Goal: Information Seeking & Learning: Learn about a topic

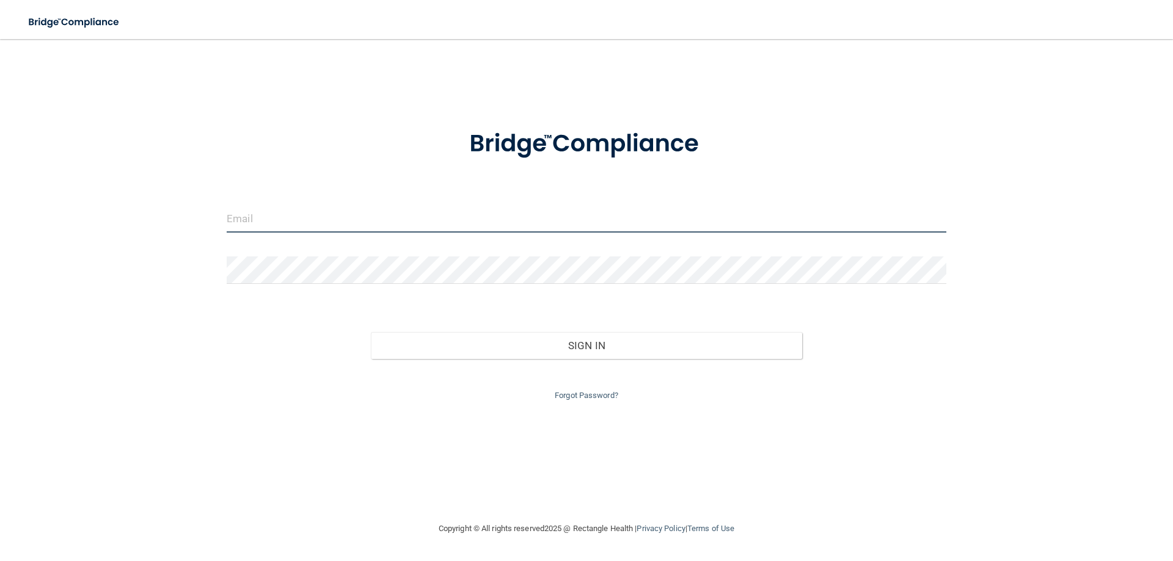
click at [352, 224] on input "email" at bounding box center [587, 218] width 720 height 27
type input "[EMAIL_ADDRESS][DOMAIN_NAME]"
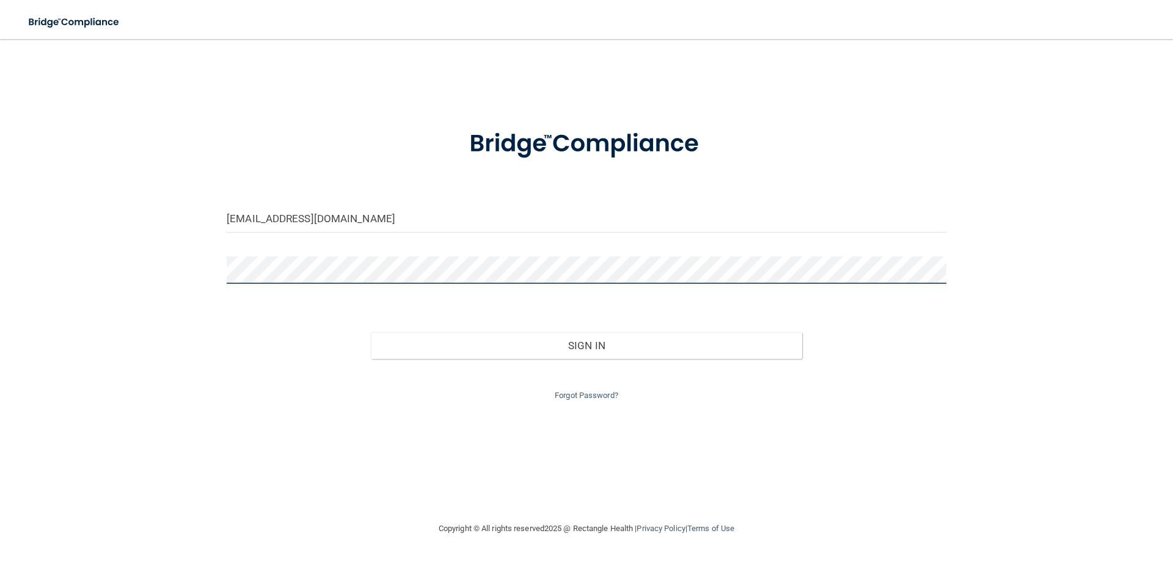
click at [371, 332] on button "Sign In" at bounding box center [587, 345] width 432 height 27
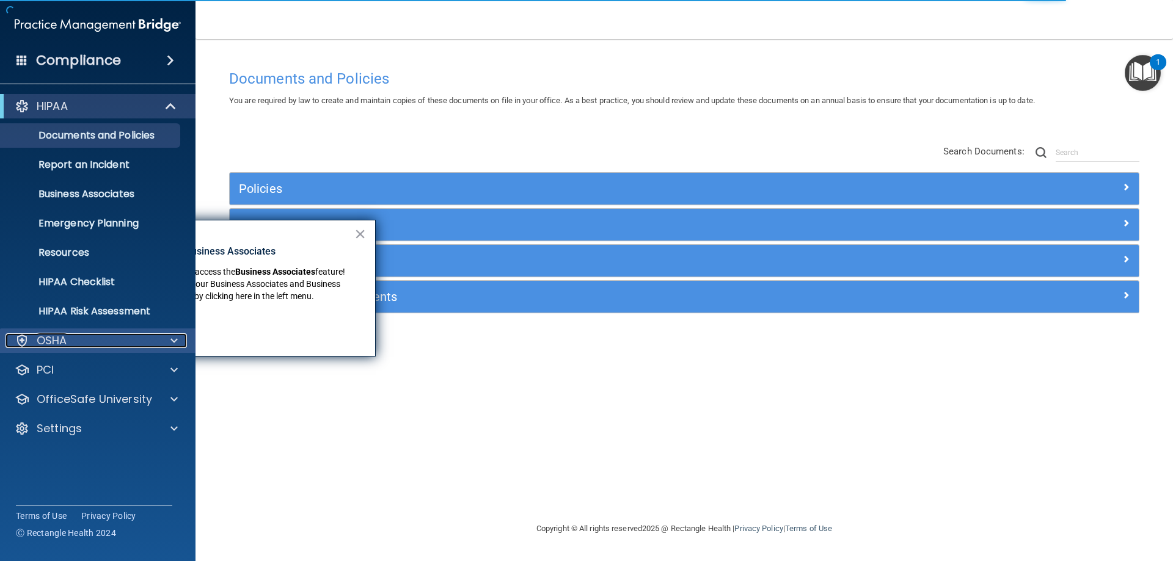
click at [173, 337] on span at bounding box center [173, 340] width 7 height 15
click at [175, 338] on span at bounding box center [173, 340] width 7 height 15
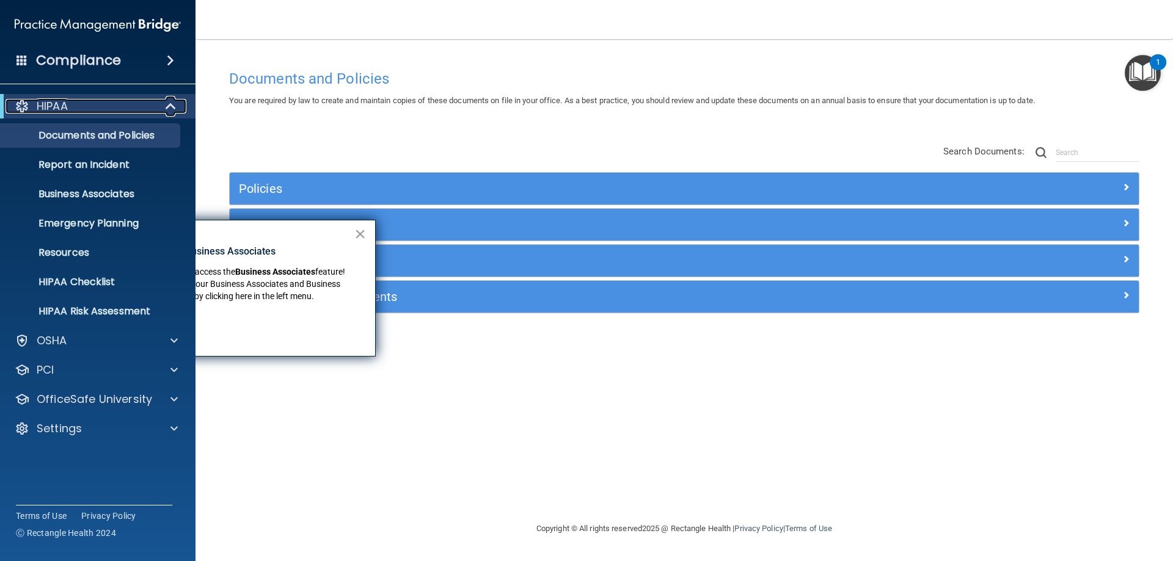
click at [171, 105] on span at bounding box center [172, 106] width 10 height 15
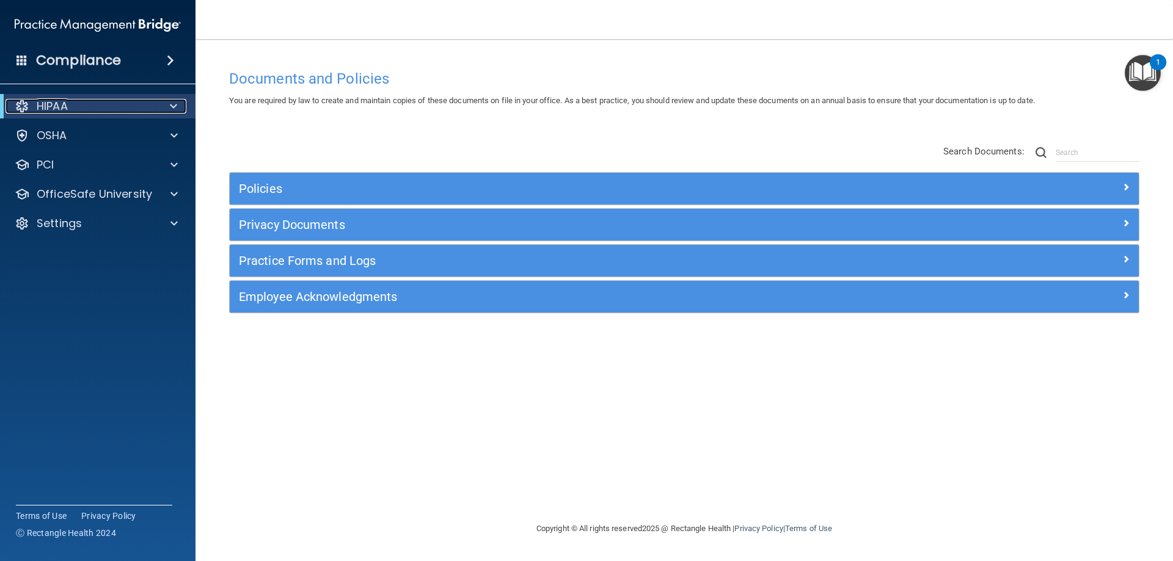
click at [178, 103] on div at bounding box center [171, 106] width 30 height 15
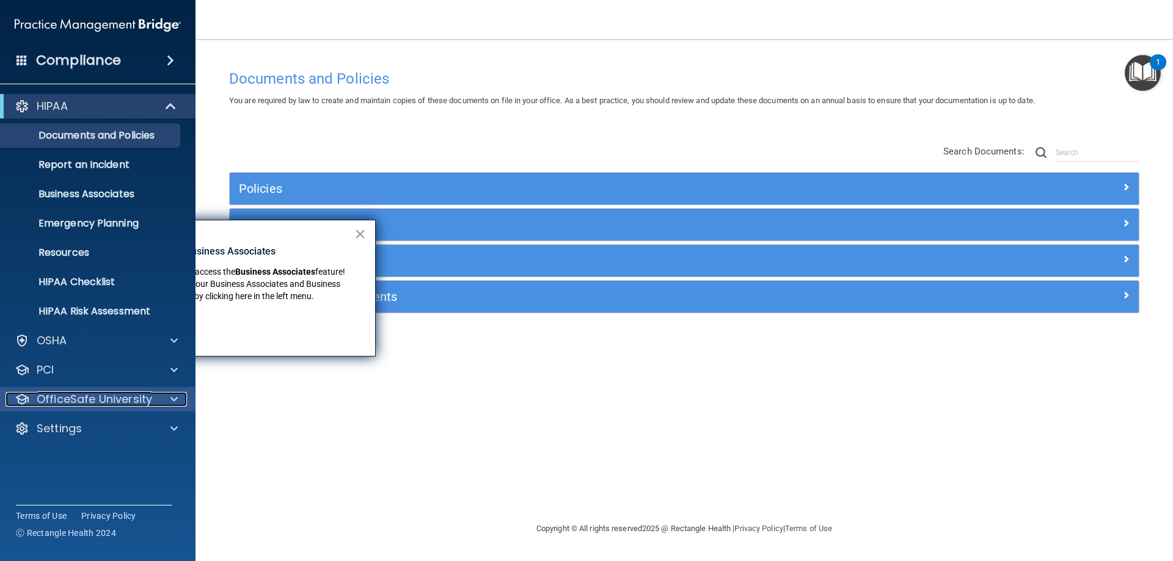
click at [174, 397] on span at bounding box center [173, 399] width 7 height 15
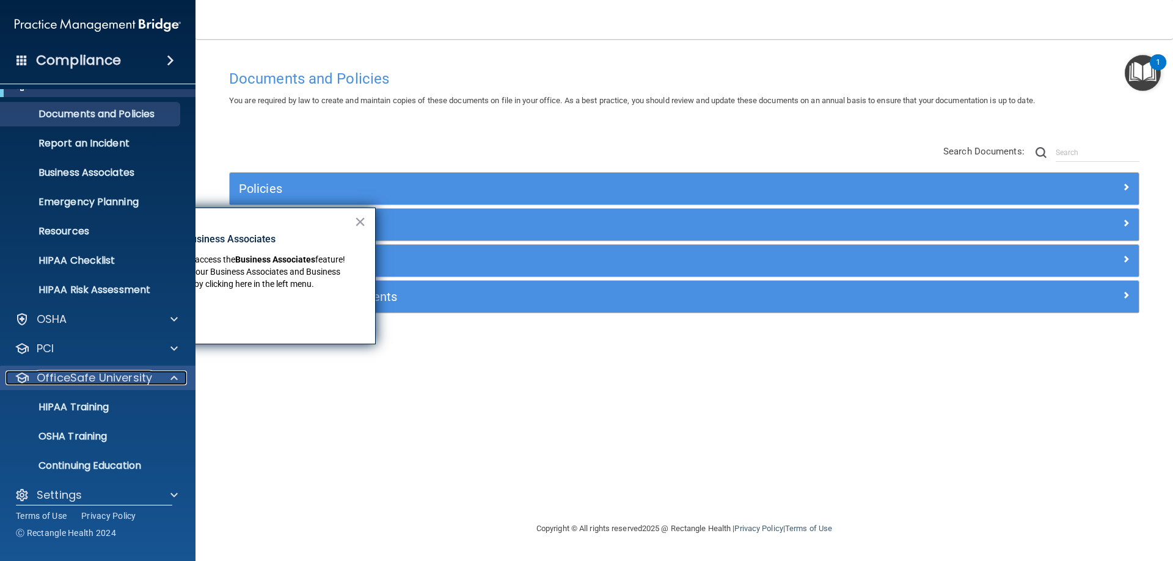
scroll to position [34, 0]
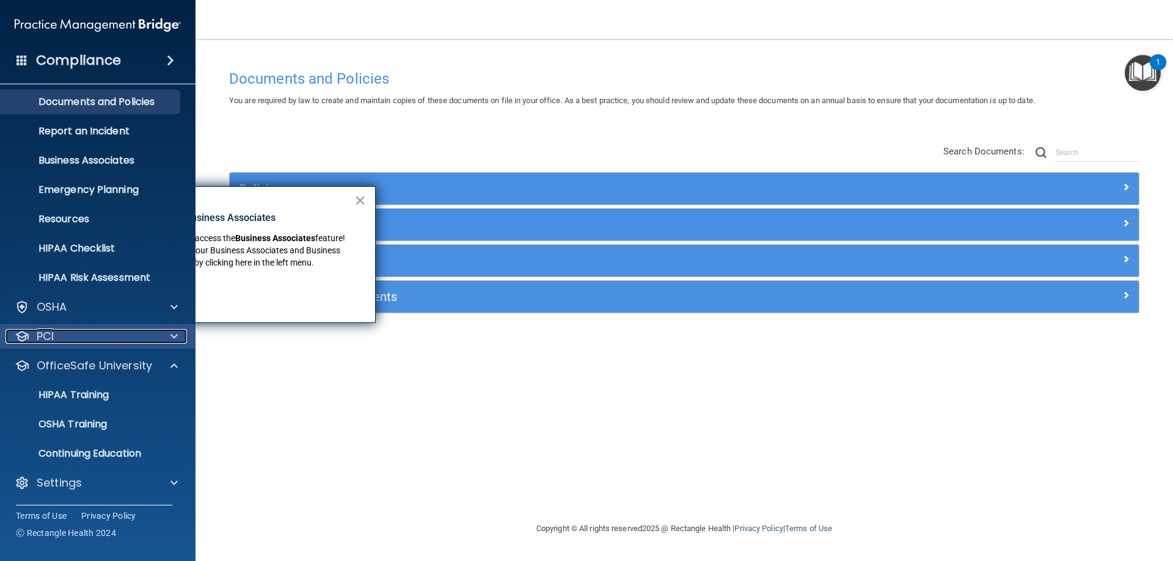
click at [177, 330] on span at bounding box center [173, 336] width 7 height 15
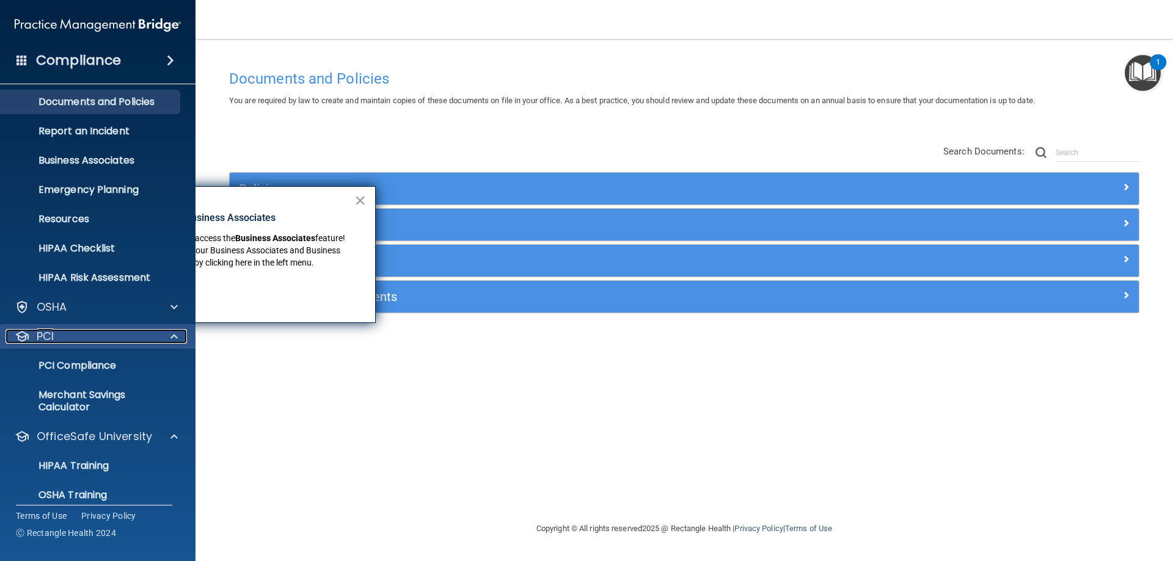
click at [176, 331] on span at bounding box center [173, 336] width 7 height 15
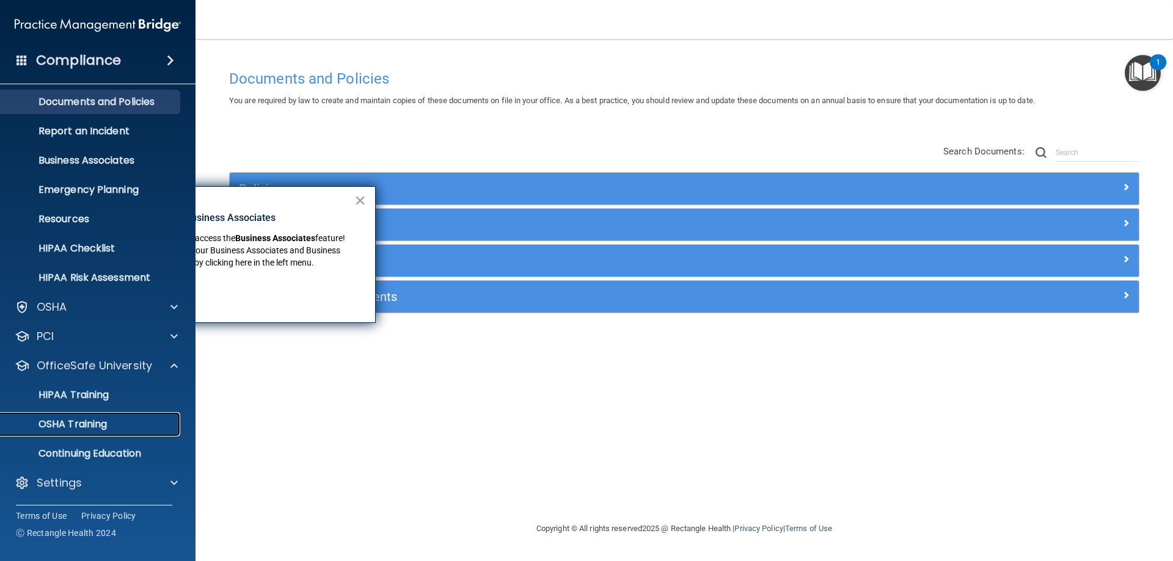
click at [123, 421] on div "OSHA Training" at bounding box center [91, 424] width 167 height 12
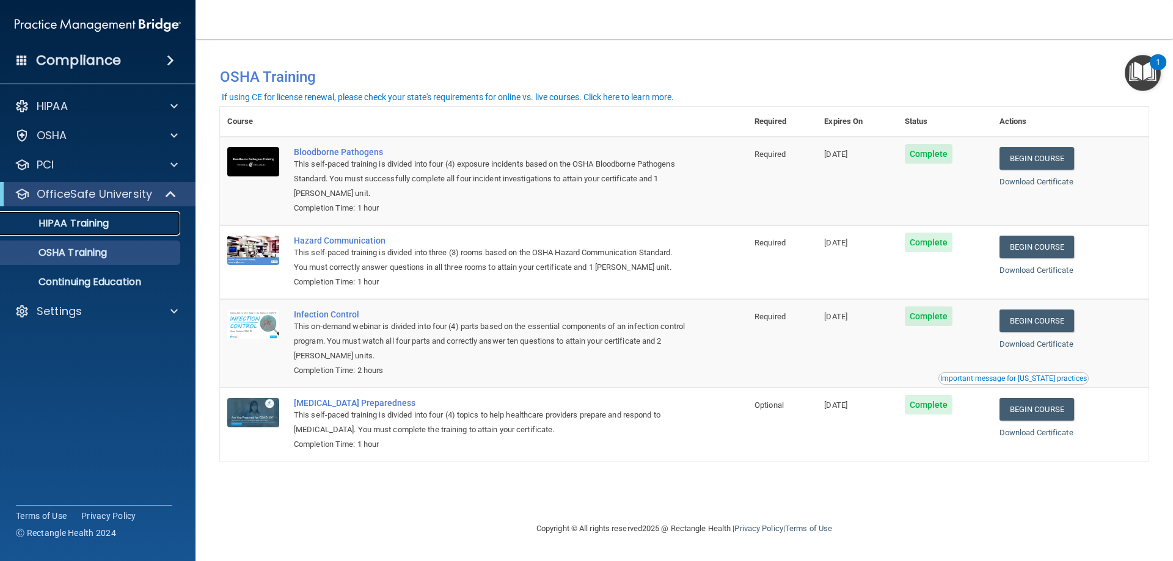
click at [100, 223] on p "HIPAA Training" at bounding box center [58, 223] width 101 height 12
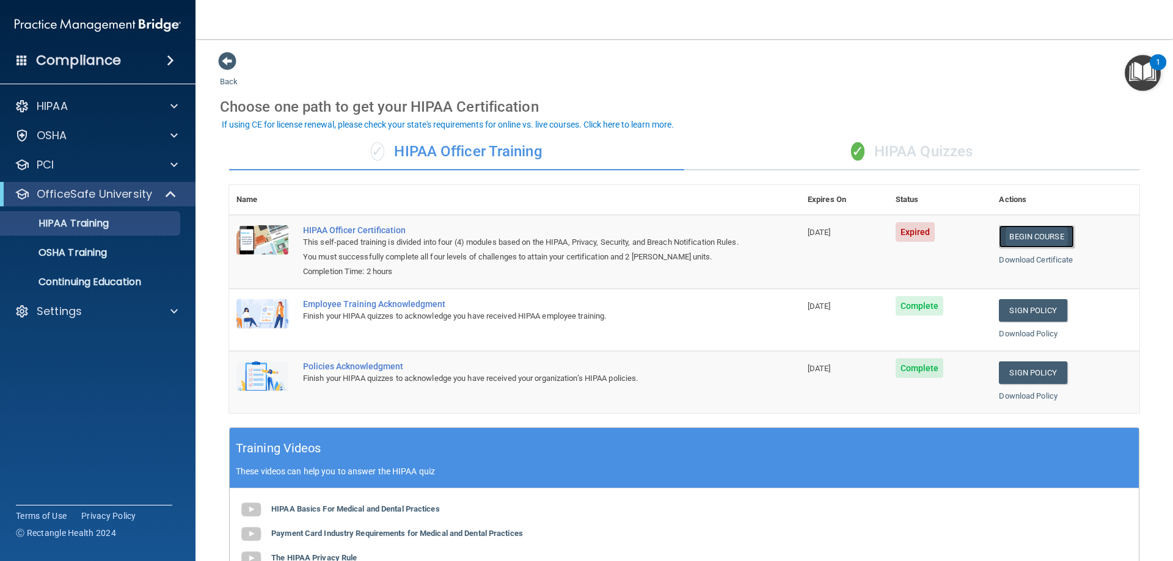
click at [1026, 235] on link "Begin Course" at bounding box center [1036, 236] width 75 height 23
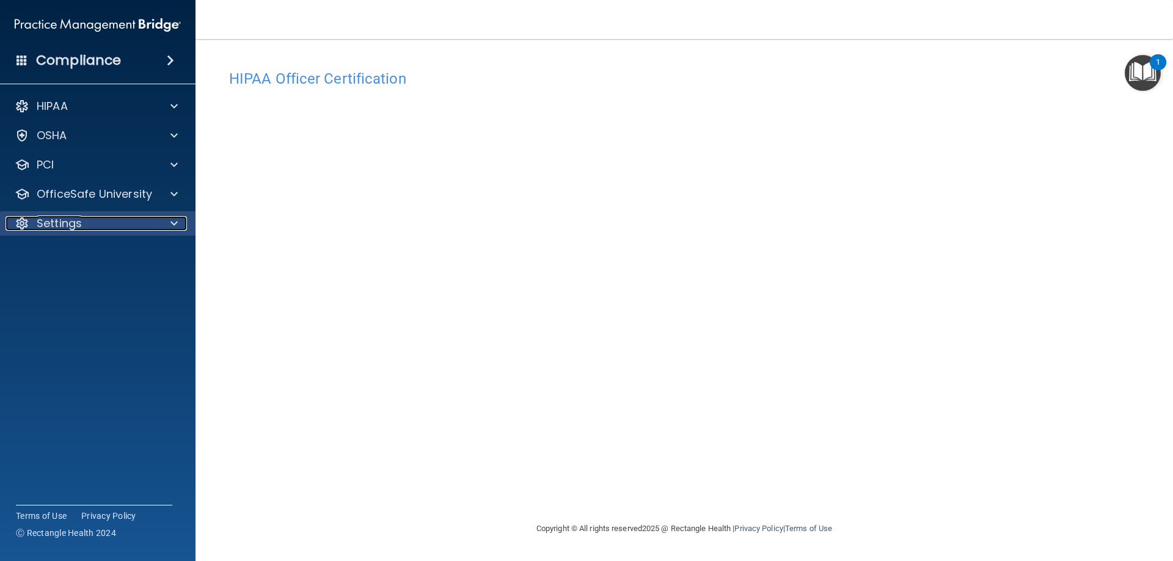
click at [62, 227] on p "Settings" at bounding box center [59, 223] width 45 height 15
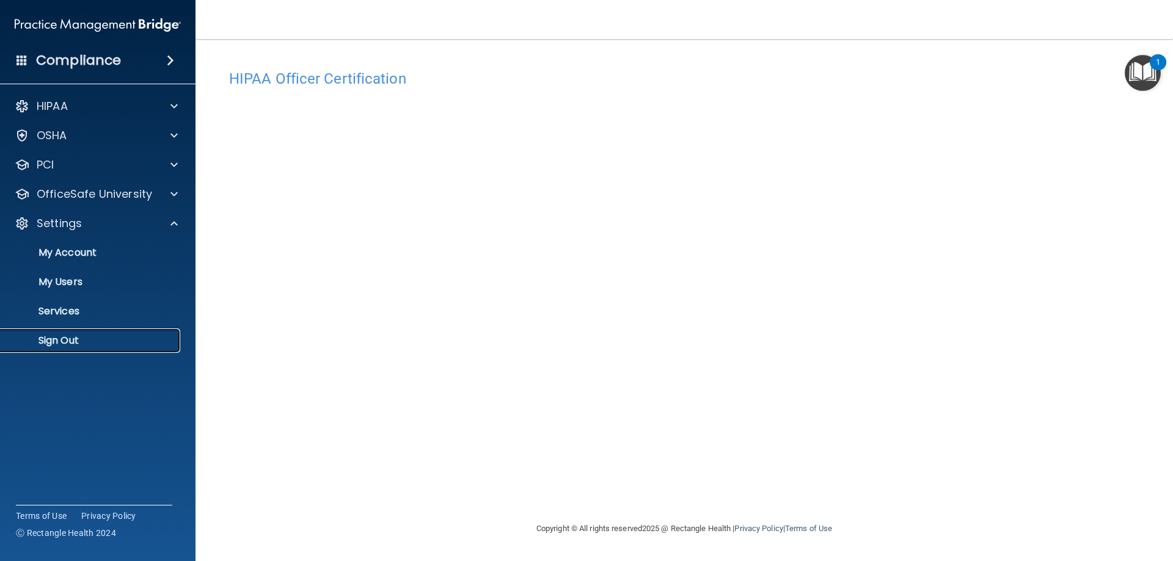
click at [60, 341] on p "Sign Out" at bounding box center [91, 341] width 167 height 12
